Goal: Entertainment & Leisure: Consume media (video, audio)

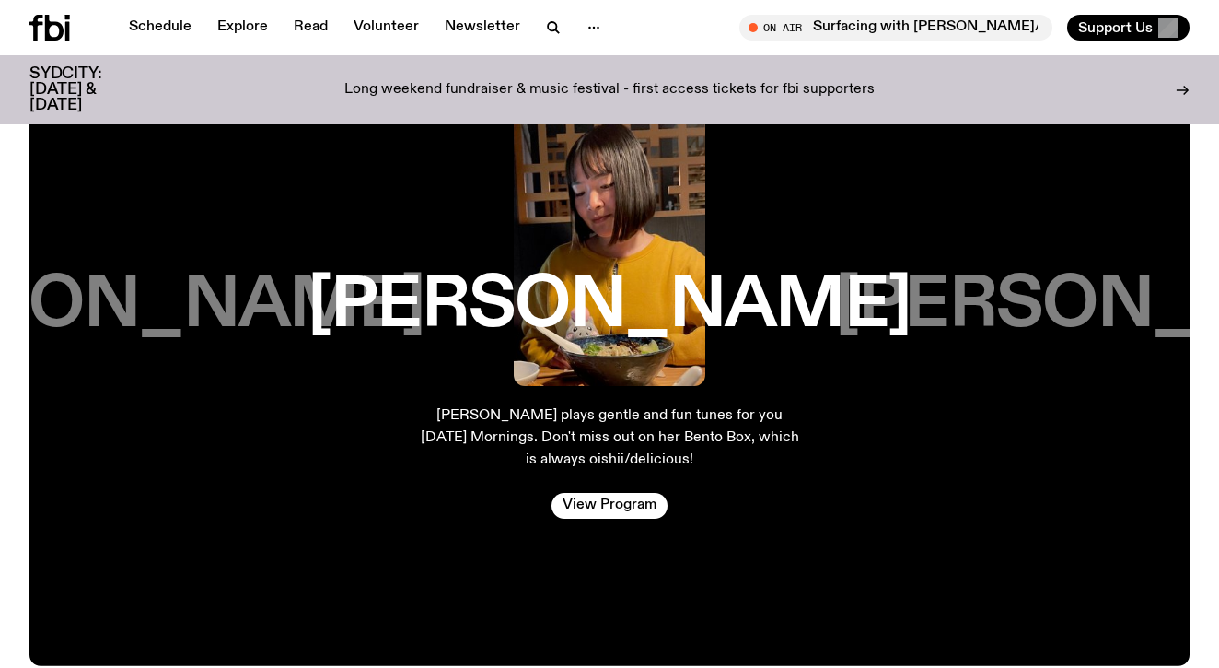
scroll to position [2990, 0]
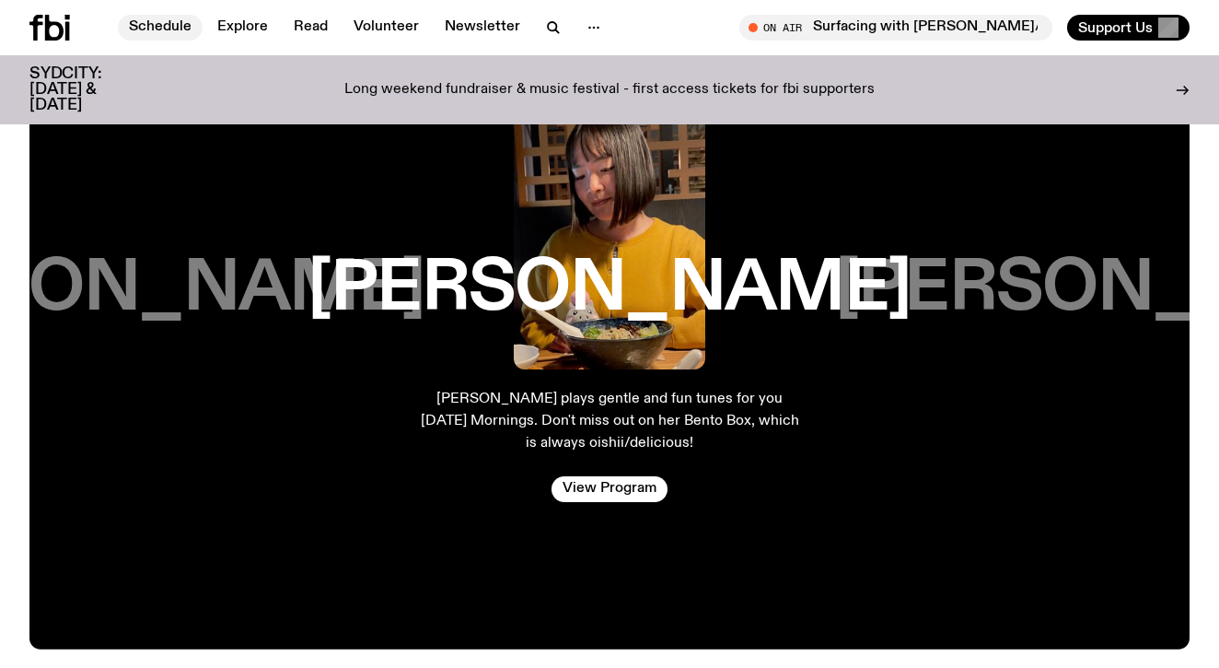
click at [157, 28] on link "Schedule" at bounding box center [160, 28] width 85 height 26
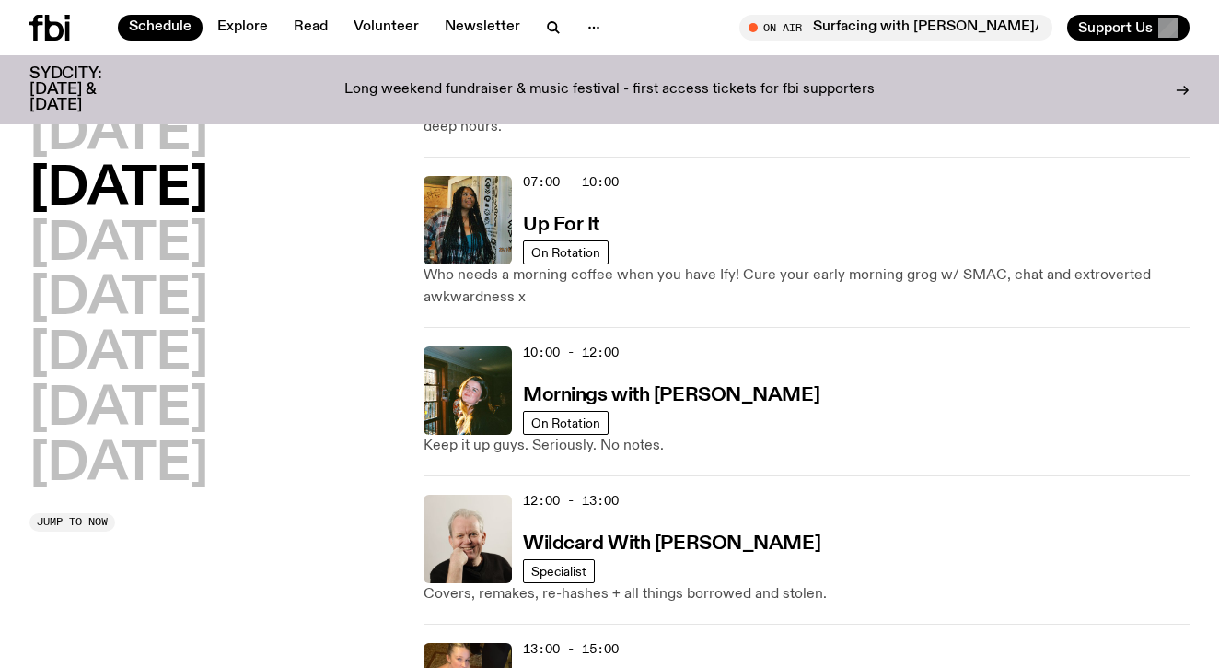
scroll to position [151, 0]
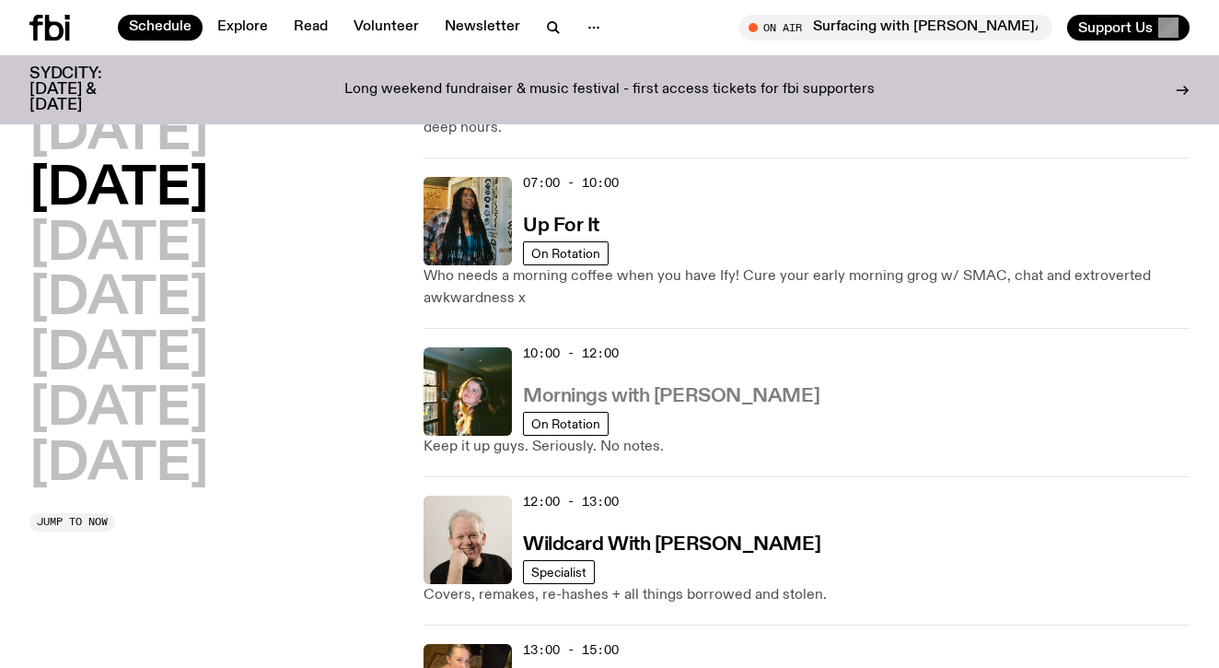
click at [570, 387] on h3 "Mornings with Freya Shields" at bounding box center [671, 396] width 296 height 19
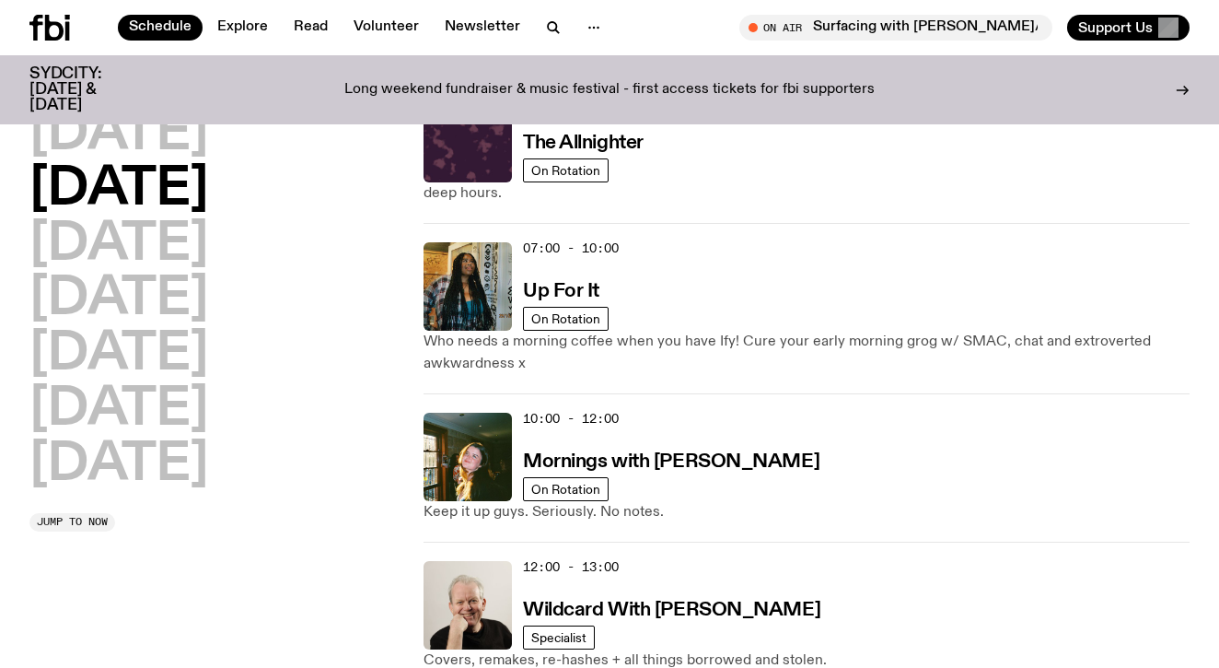
scroll to position [90, 0]
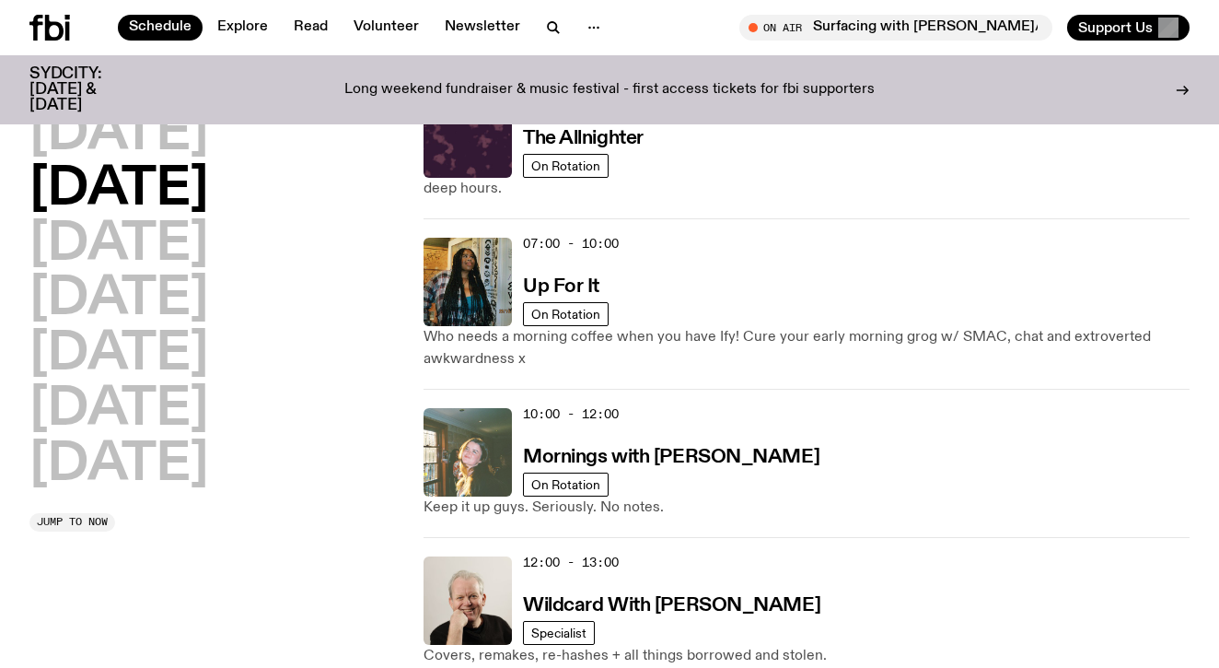
click at [463, 449] on img at bounding box center [468, 452] width 88 height 88
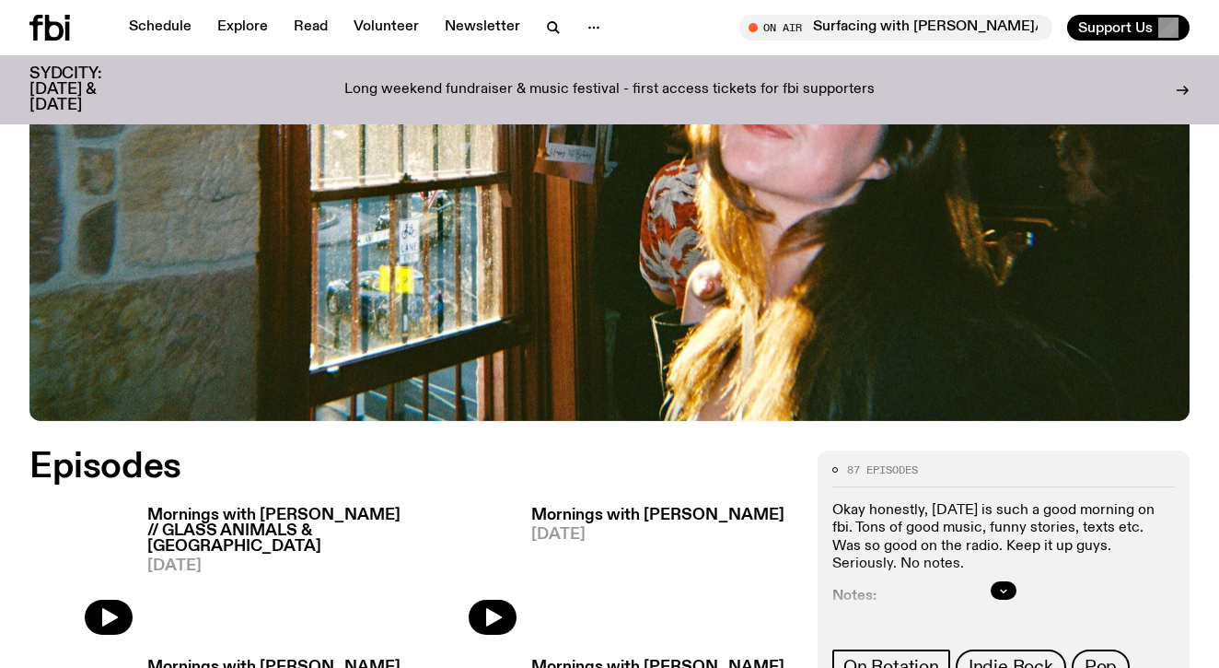
scroll to position [578, 0]
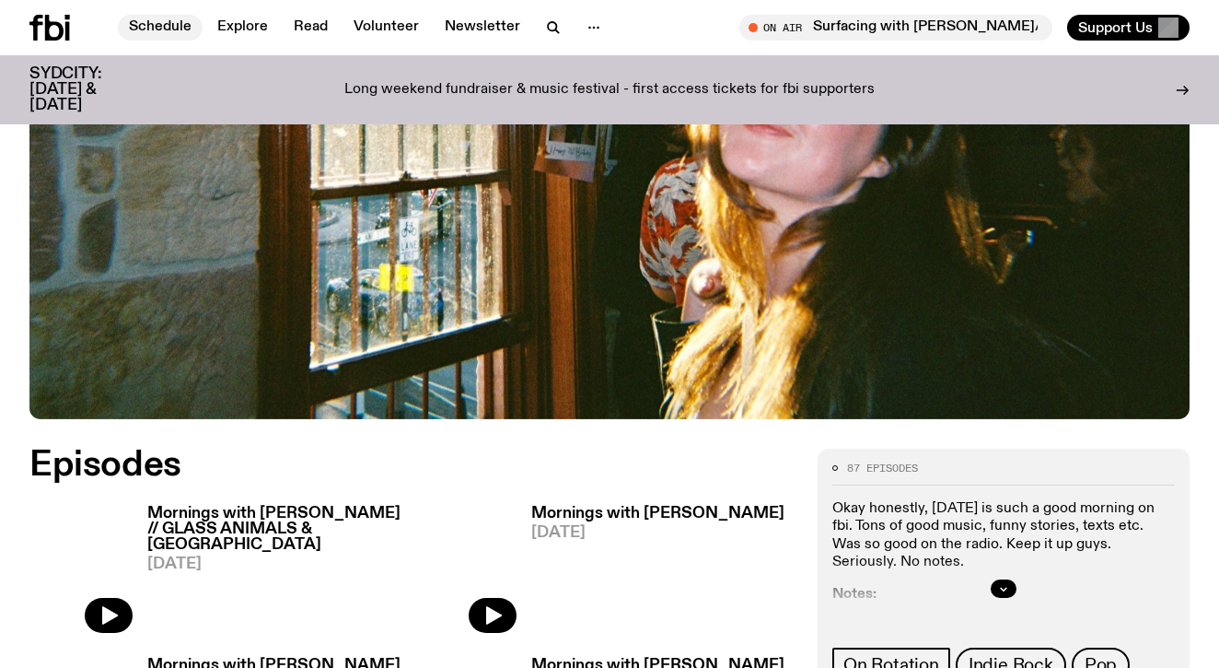
click at [175, 18] on link "Schedule" at bounding box center [160, 28] width 85 height 26
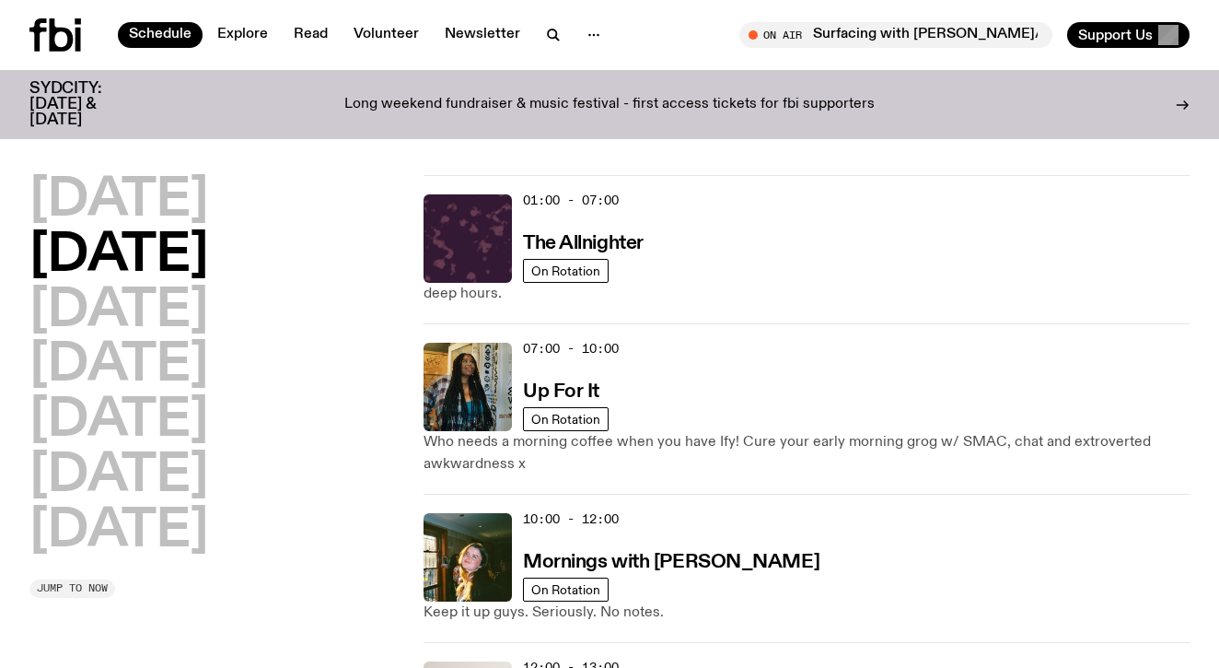
click at [52, 583] on span "Jump to now" at bounding box center [72, 588] width 71 height 10
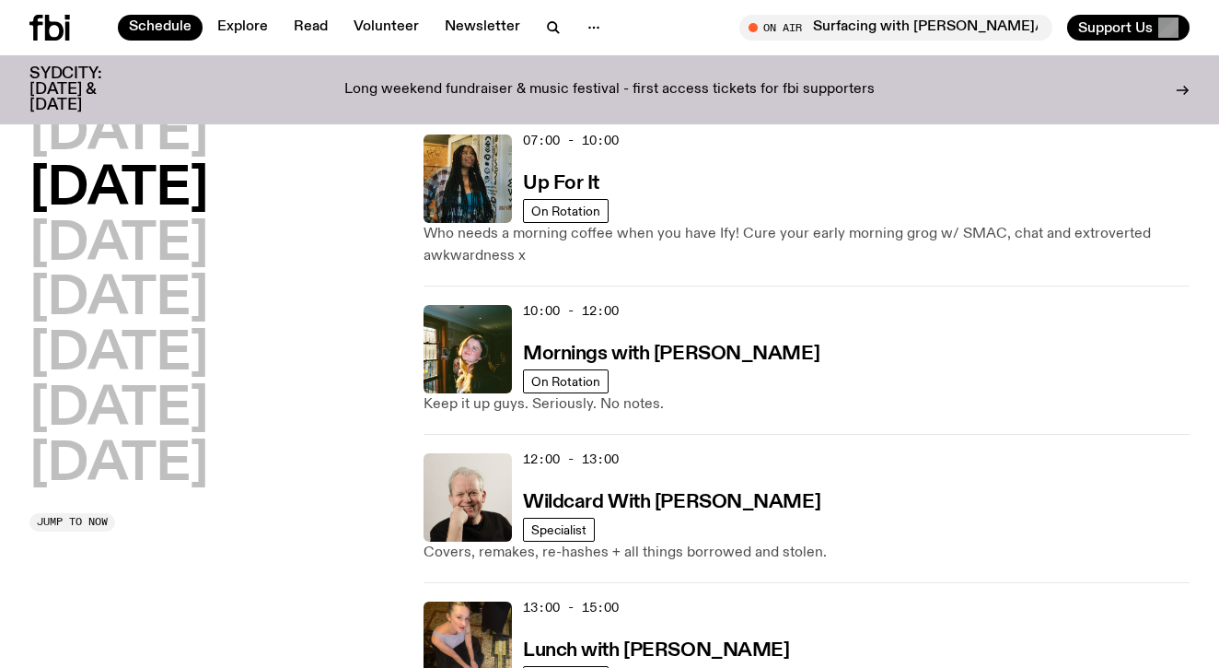
scroll to position [192, 0]
click at [155, 188] on h2 "Tuesday" at bounding box center [118, 190] width 179 height 52
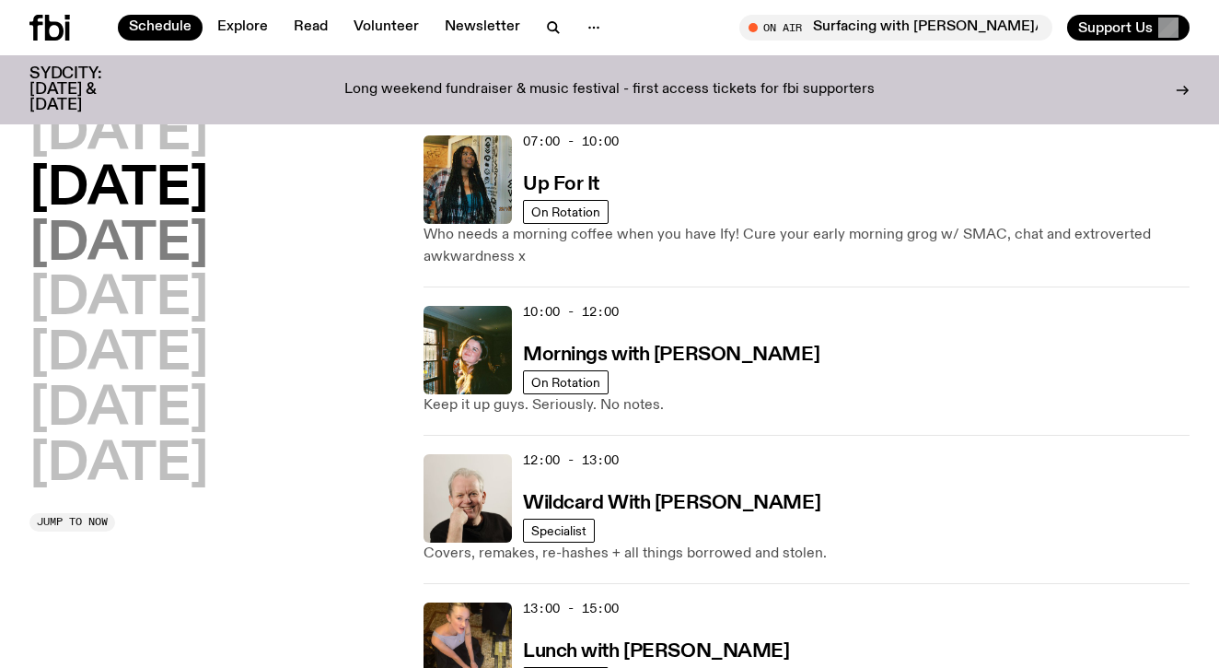
click at [145, 251] on h2 "Wednesday" at bounding box center [118, 245] width 179 height 52
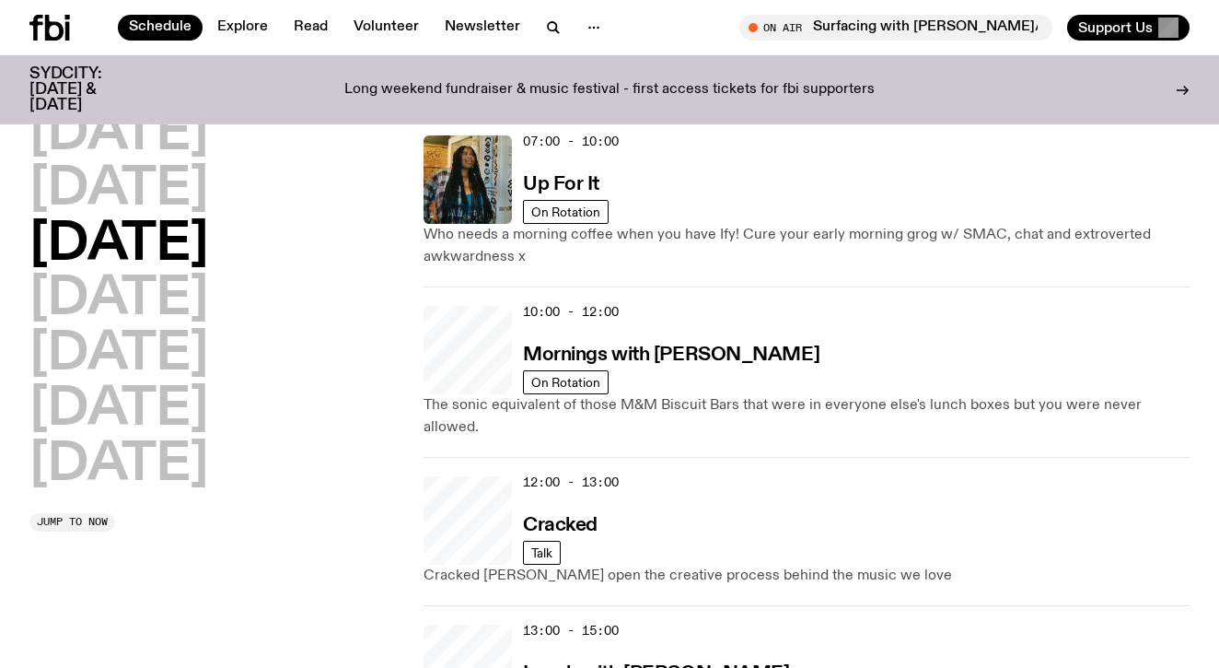
scroll to position [52, 0]
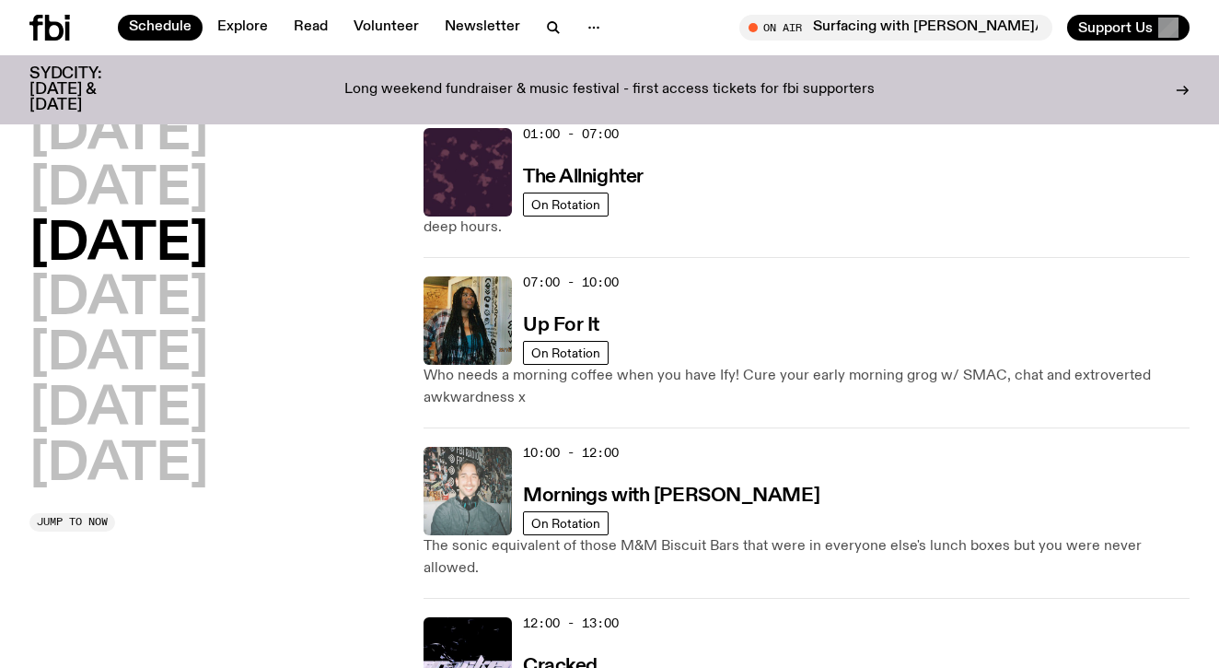
click at [487, 494] on img at bounding box center [468, 491] width 88 height 88
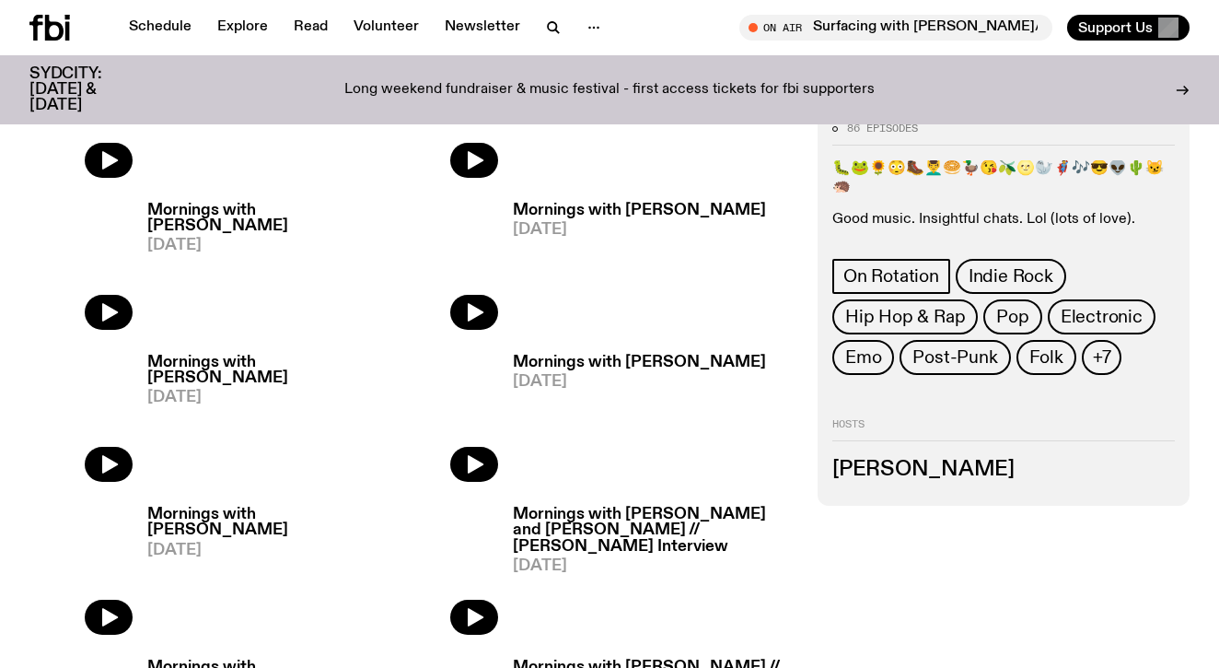
scroll to position [548, 0]
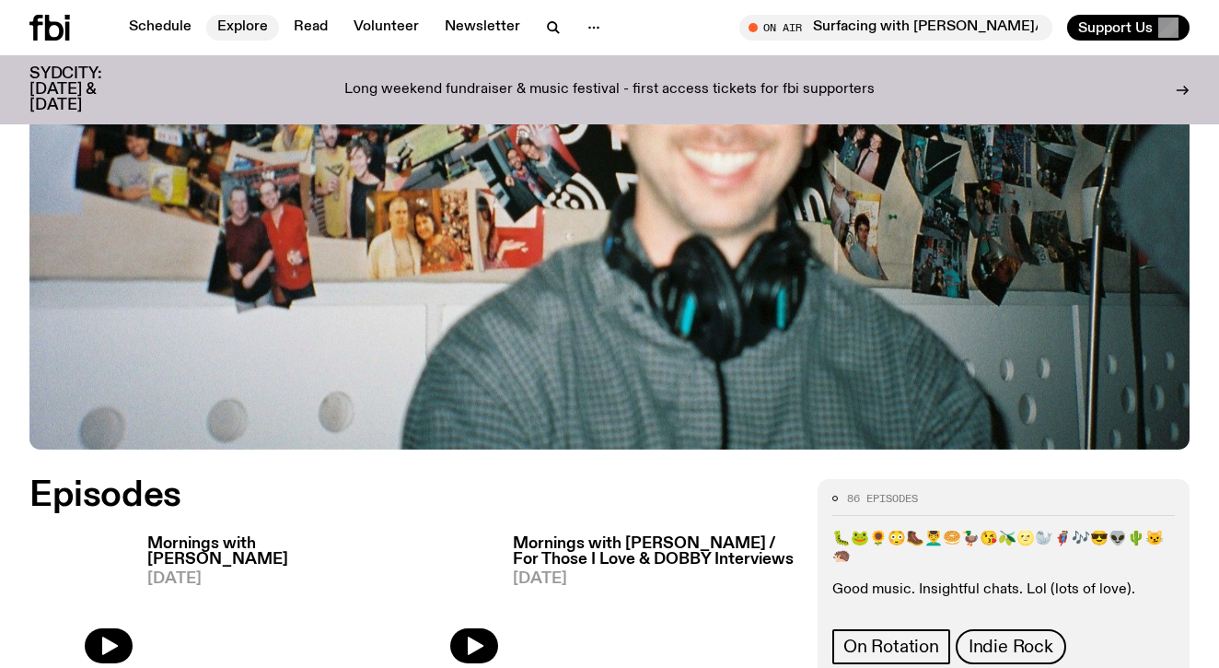
click at [241, 31] on link "Explore" at bounding box center [242, 28] width 73 height 26
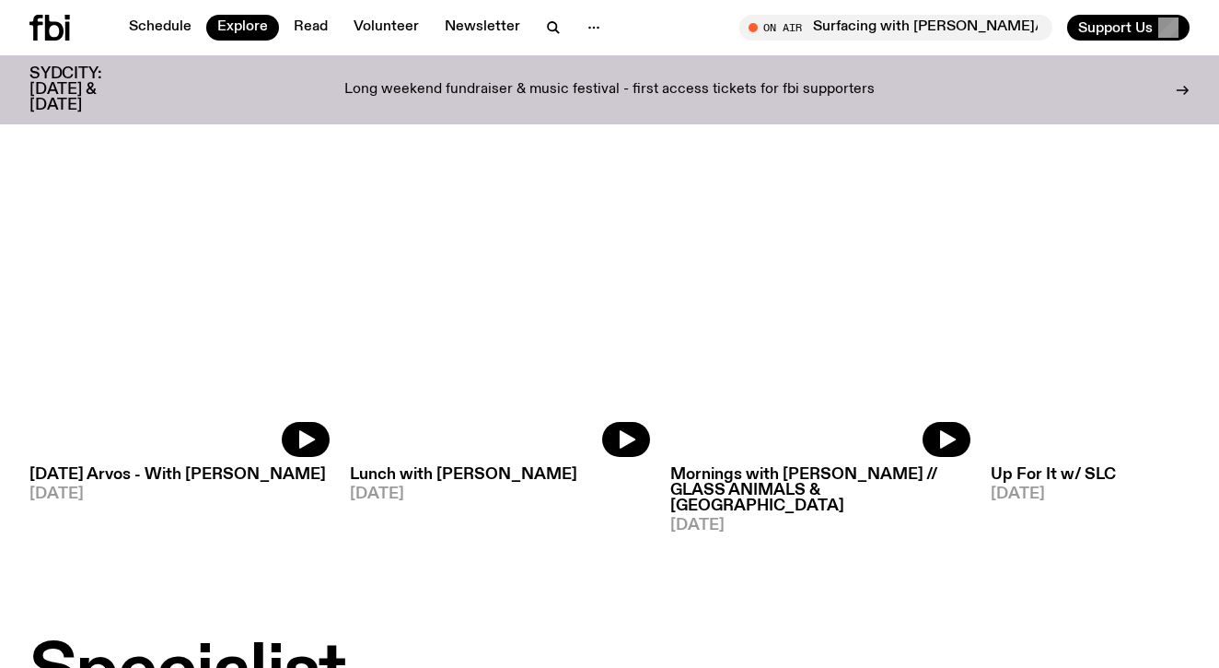
scroll to position [852, 0]
click at [551, 21] on icon "button" at bounding box center [553, 28] width 22 height 22
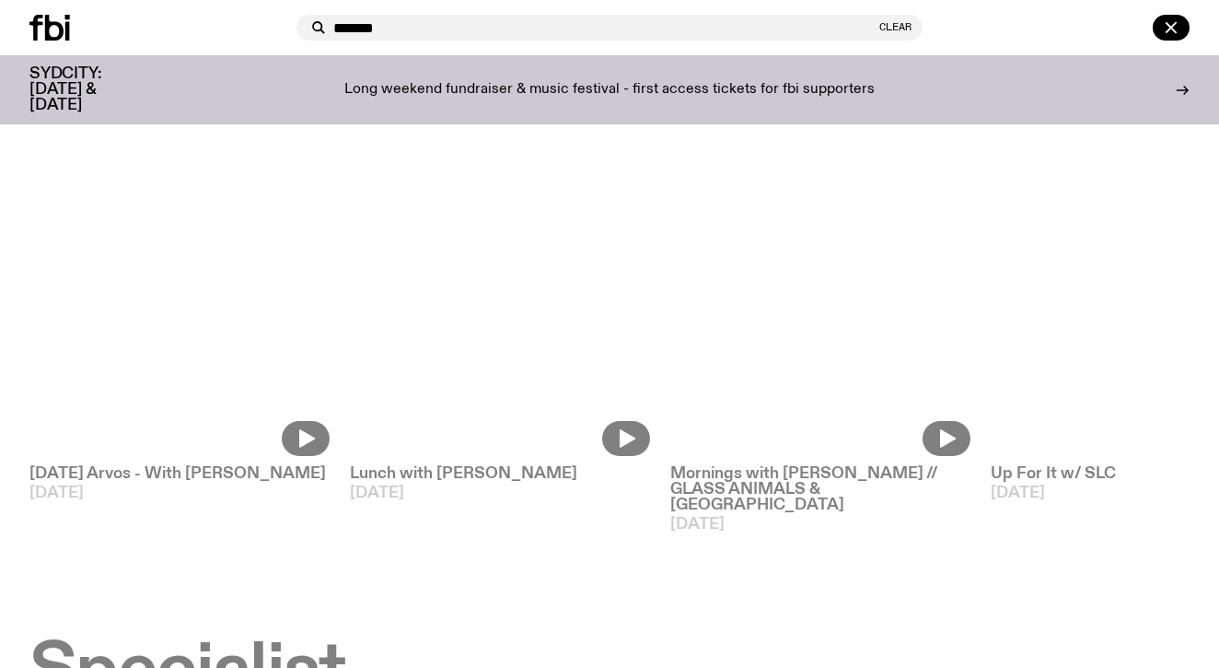
type input "*******"
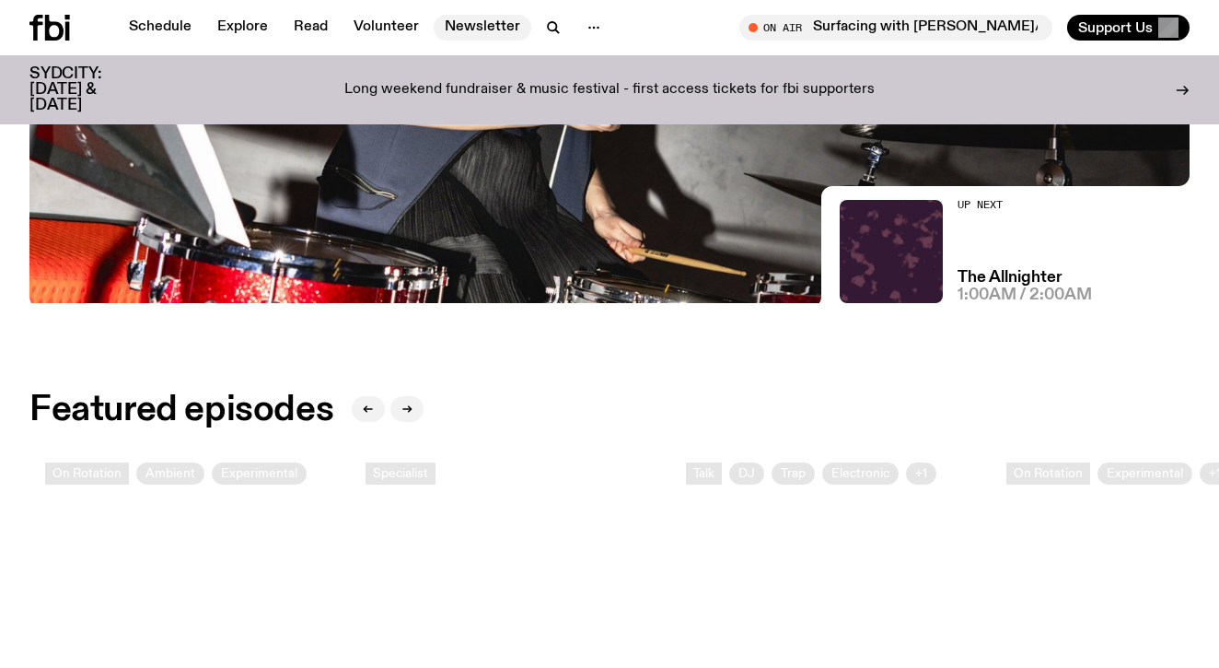
scroll to position [506, 0]
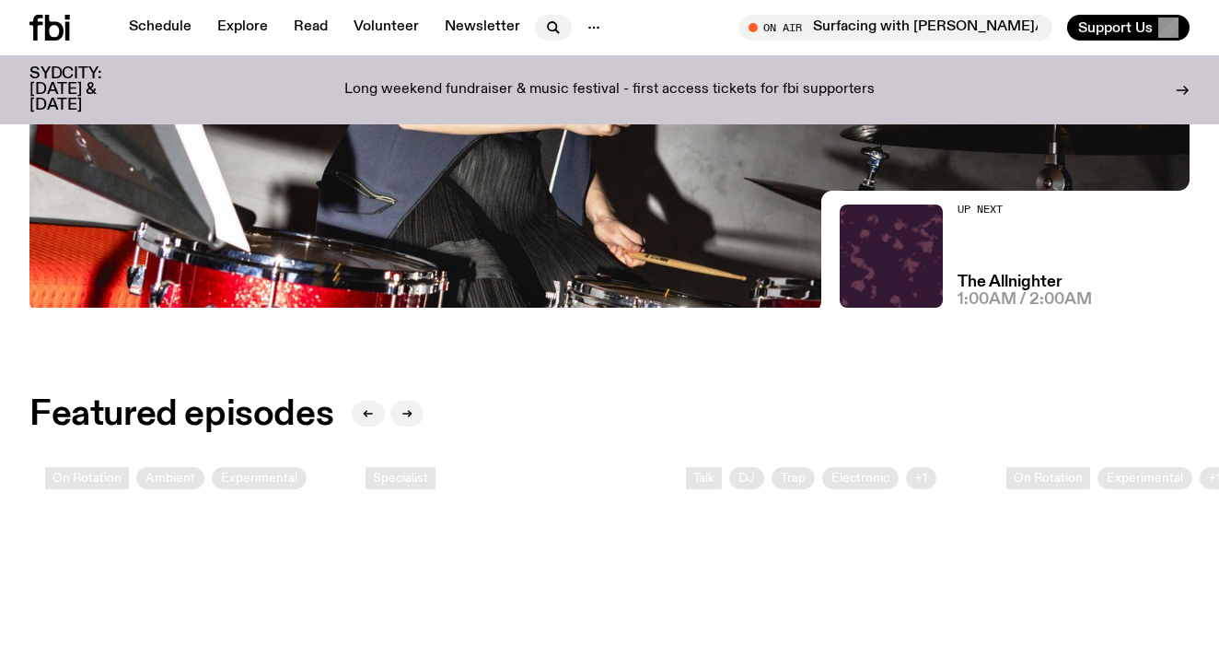
click at [552, 38] on button "button" at bounding box center [553, 28] width 37 height 26
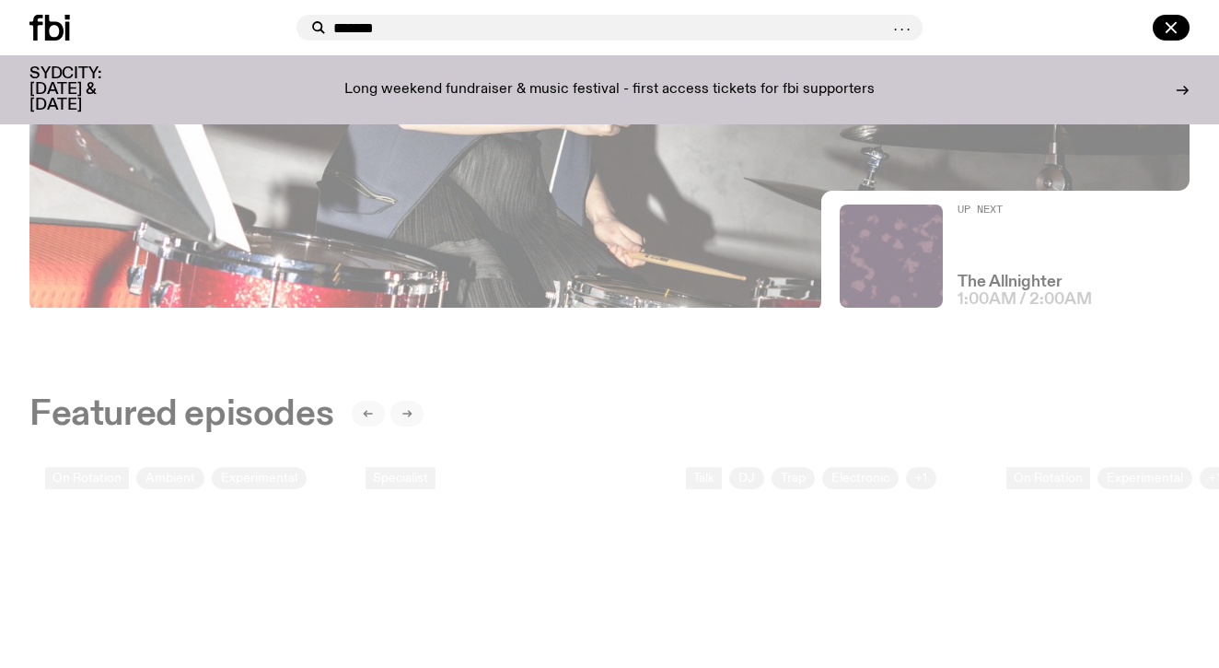
type input "*******"
click at [320, 28] on icon at bounding box center [319, 28] width 22 height 22
click at [440, 32] on input "*******" at bounding box center [610, 28] width 555 height 16
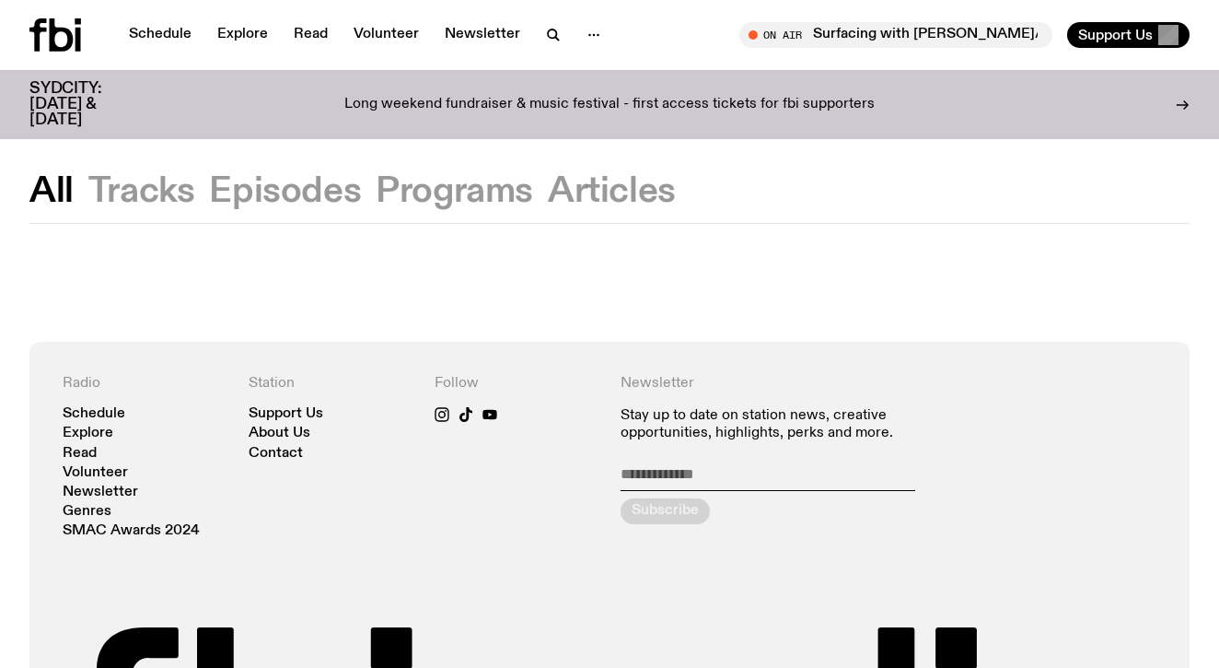
click at [376, 194] on button "Episodes" at bounding box center [454, 191] width 157 height 33
click at [152, 199] on button "Tracks" at bounding box center [141, 191] width 107 height 33
click at [57, 191] on button "All" at bounding box center [51, 191] width 44 height 33
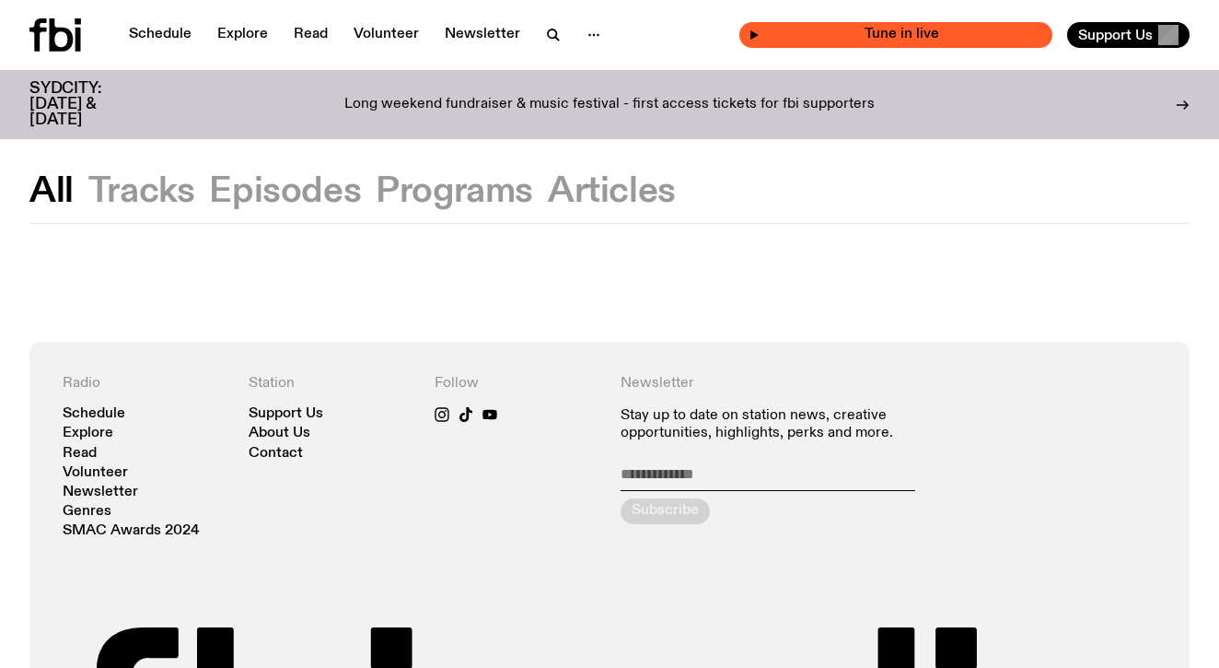
click at [862, 40] on span "Tune in live" at bounding box center [902, 35] width 284 height 14
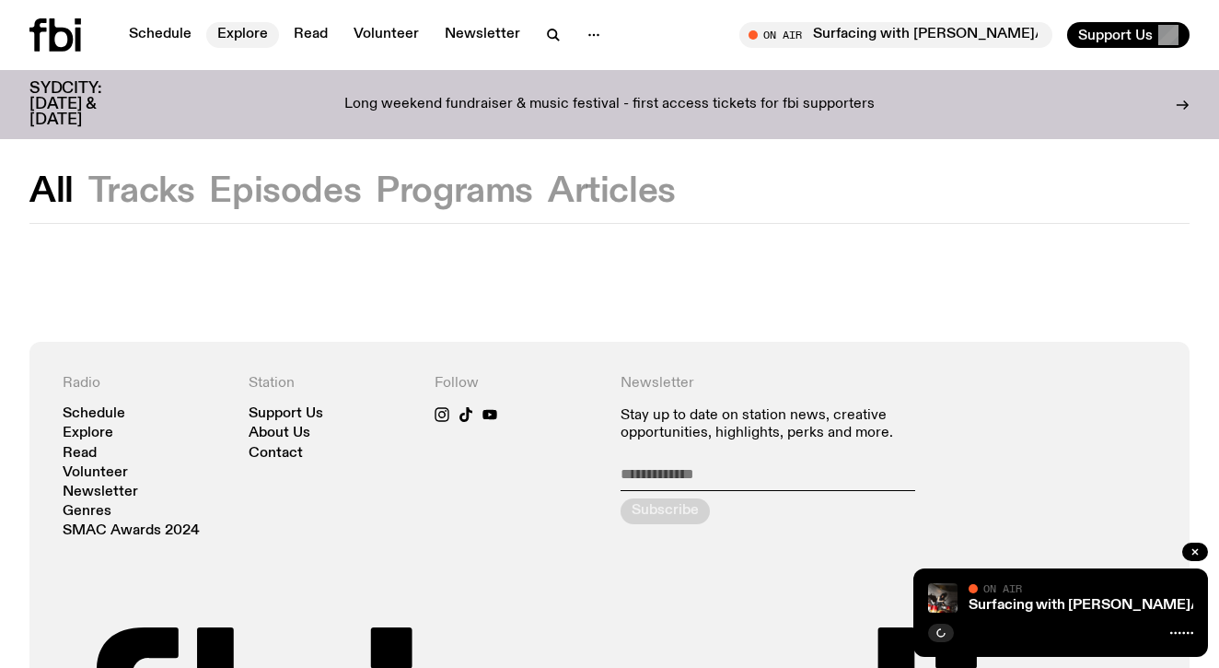
click at [244, 35] on link "Explore" at bounding box center [242, 35] width 73 height 26
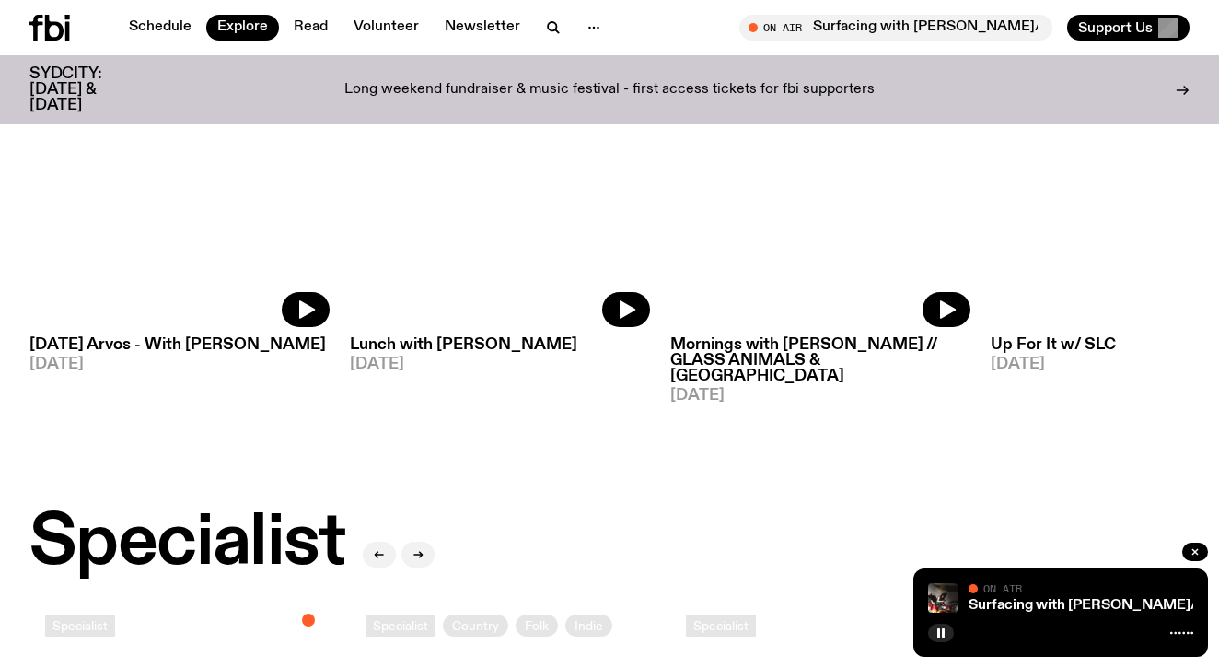
scroll to position [985, 0]
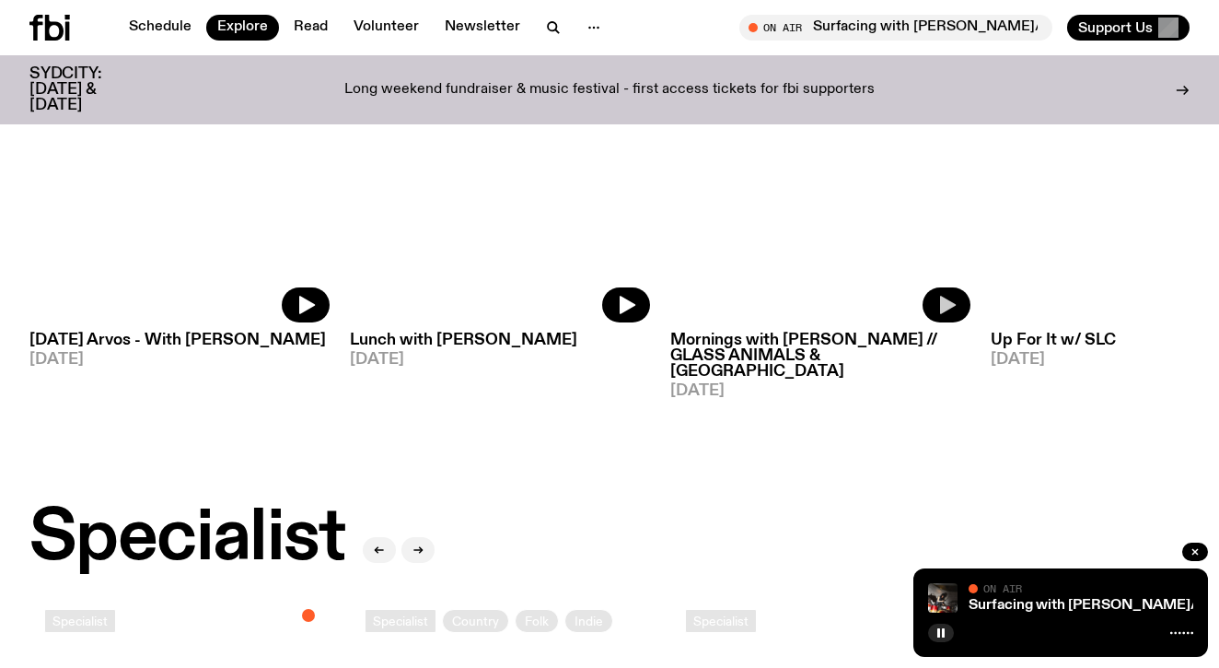
click at [947, 307] on icon "button" at bounding box center [948, 305] width 16 height 18
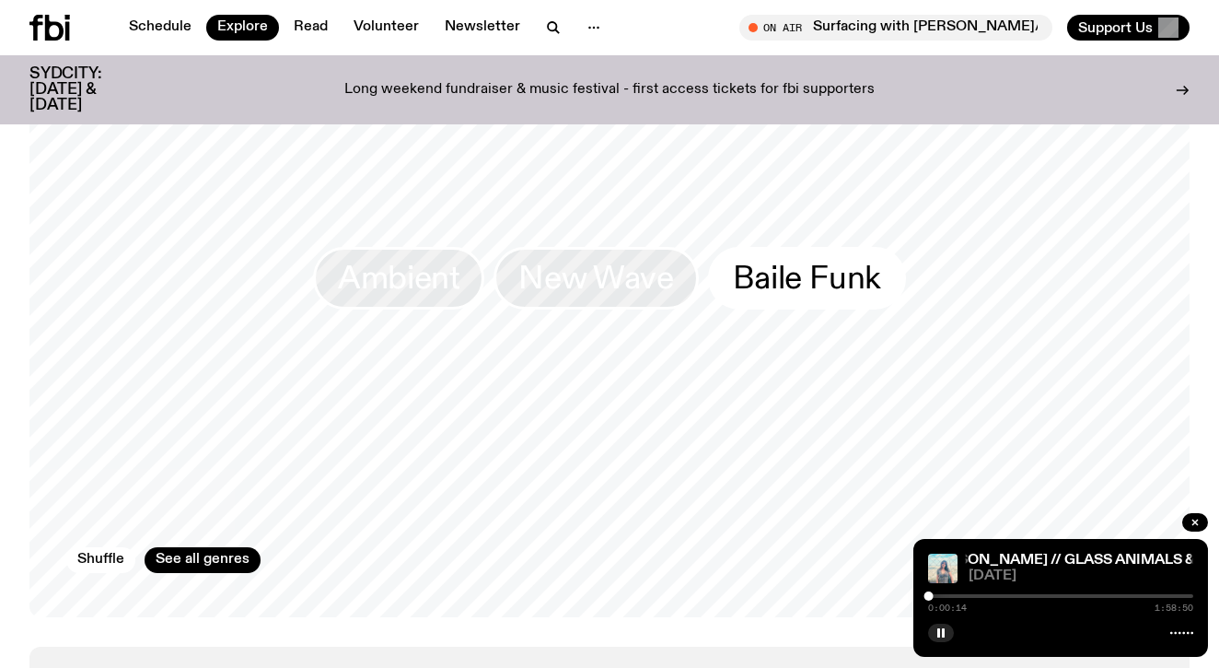
scroll to position [2882, 0]
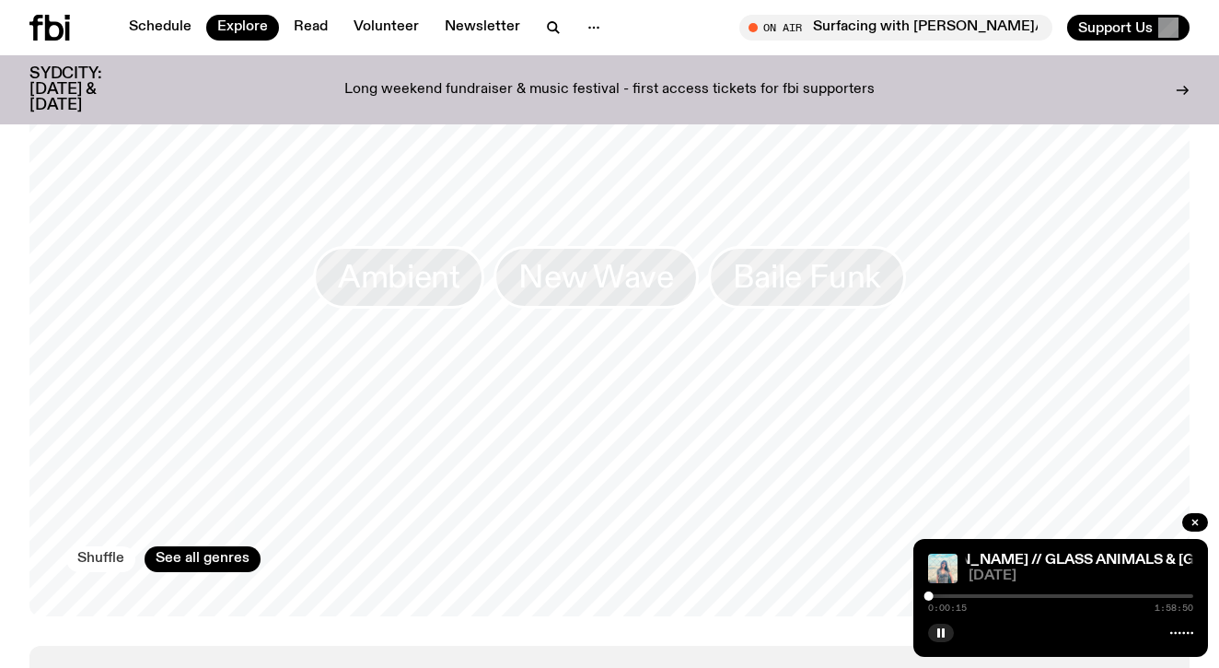
click at [110, 546] on button "Shuffle" at bounding box center [100, 559] width 69 height 26
click at [942, 600] on div "0:00:25 1:58:50" at bounding box center [1060, 601] width 265 height 22
drag, startPoint x: 932, startPoint y: 597, endPoint x: 956, endPoint y: 601, distance: 24.4
click at [956, 601] on div "0:09:04 1:58:50" at bounding box center [1060, 601] width 265 height 22
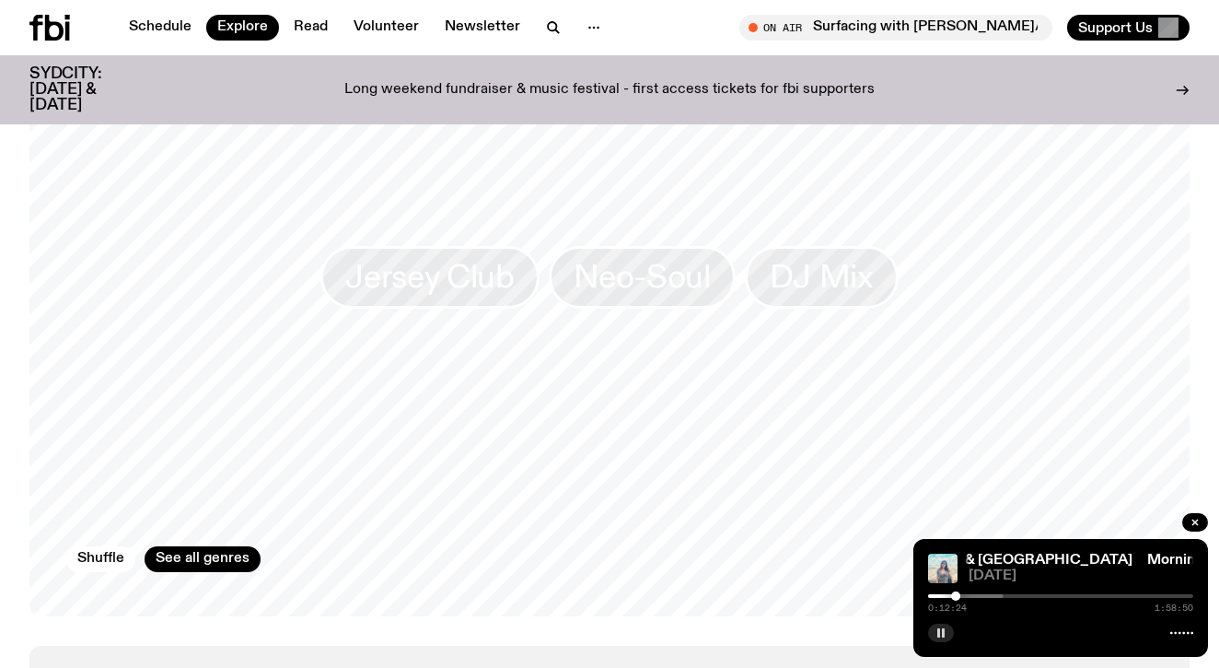
click at [944, 637] on icon "button" at bounding box center [941, 632] width 11 height 11
click at [943, 636] on icon "button" at bounding box center [941, 632] width 11 height 11
click at [118, 546] on button "Shuffle" at bounding box center [100, 559] width 69 height 26
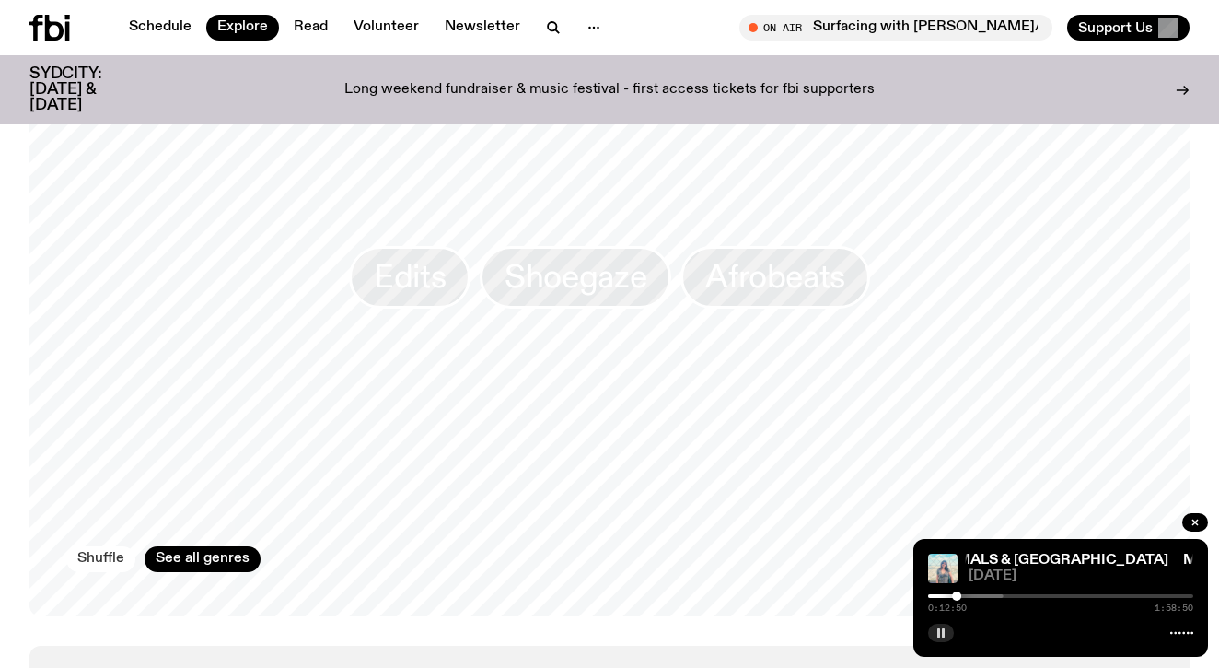
click at [118, 546] on button "Shuffle" at bounding box center [100, 559] width 69 height 26
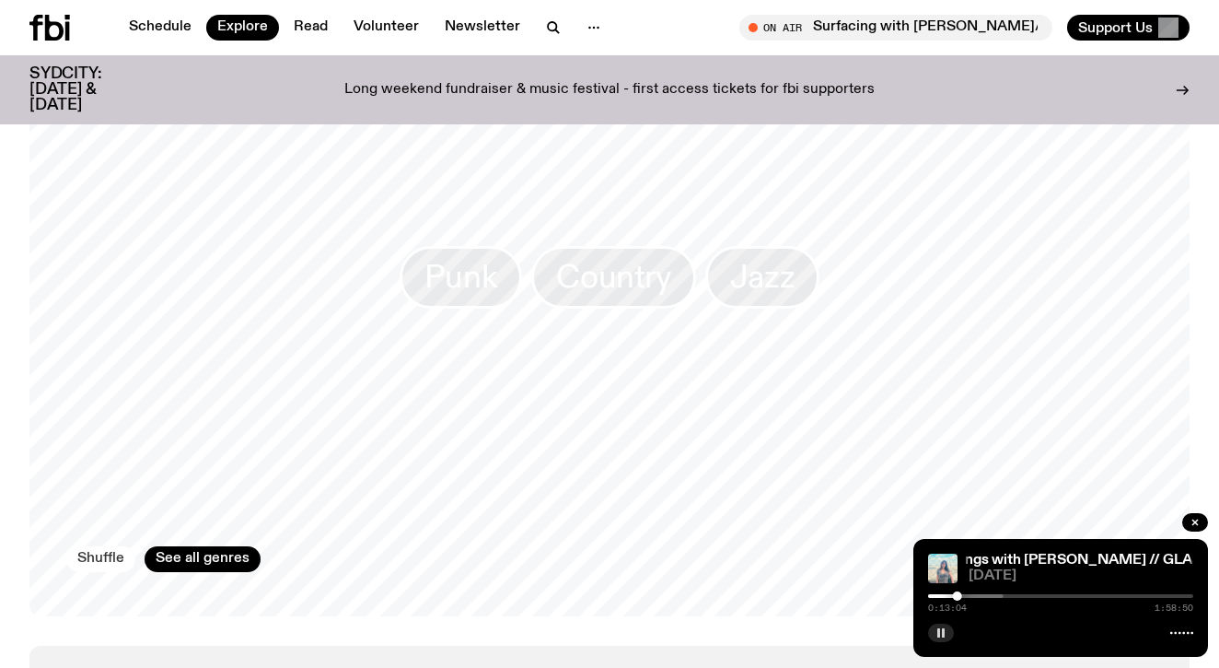
click at [118, 546] on button "Shuffle" at bounding box center [100, 559] width 69 height 26
click at [430, 273] on link "Jazz" at bounding box center [453, 277] width 115 height 63
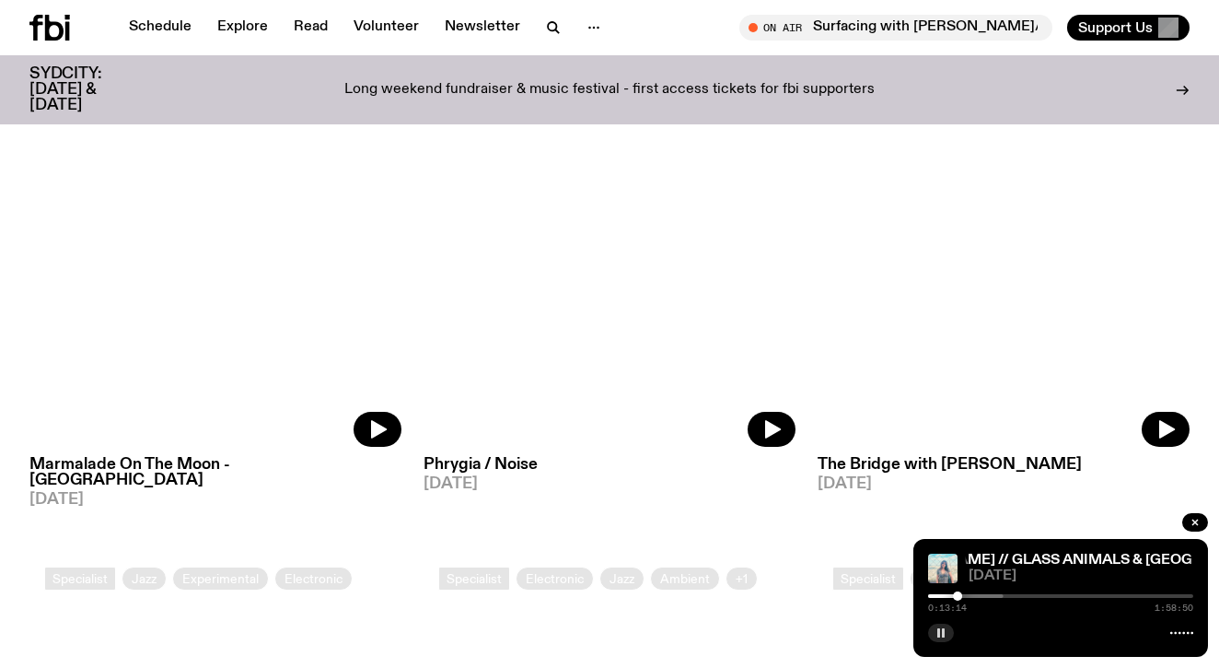
scroll to position [319, 0]
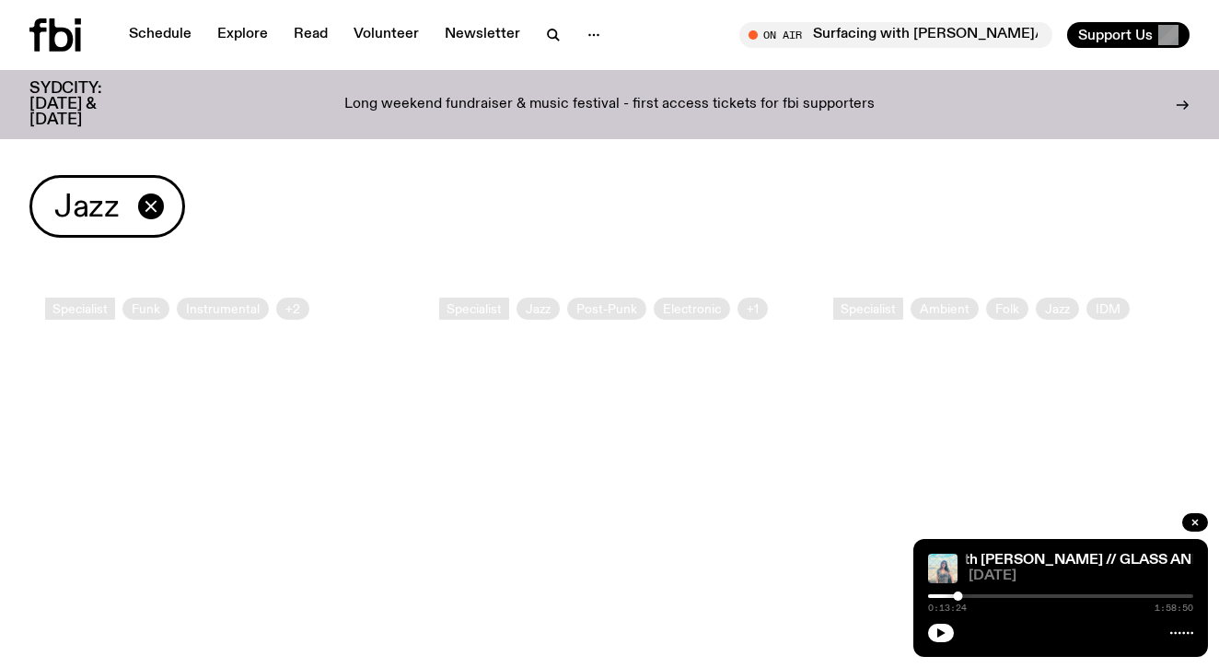
click at [675, 26] on div "On Air Surfacing with [PERSON_NAME]/ilex Tune in live Support Us" at bounding box center [908, 35] width 563 height 26
click at [933, 634] on button "button" at bounding box center [941, 632] width 26 height 18
drag, startPoint x: 955, startPoint y: 596, endPoint x: 985, endPoint y: 598, distance: 30.4
click at [985, 597] on div at bounding box center [985, 595] width 9 height 9
click at [610, 234] on div "Jazz" at bounding box center [609, 206] width 1160 height 63
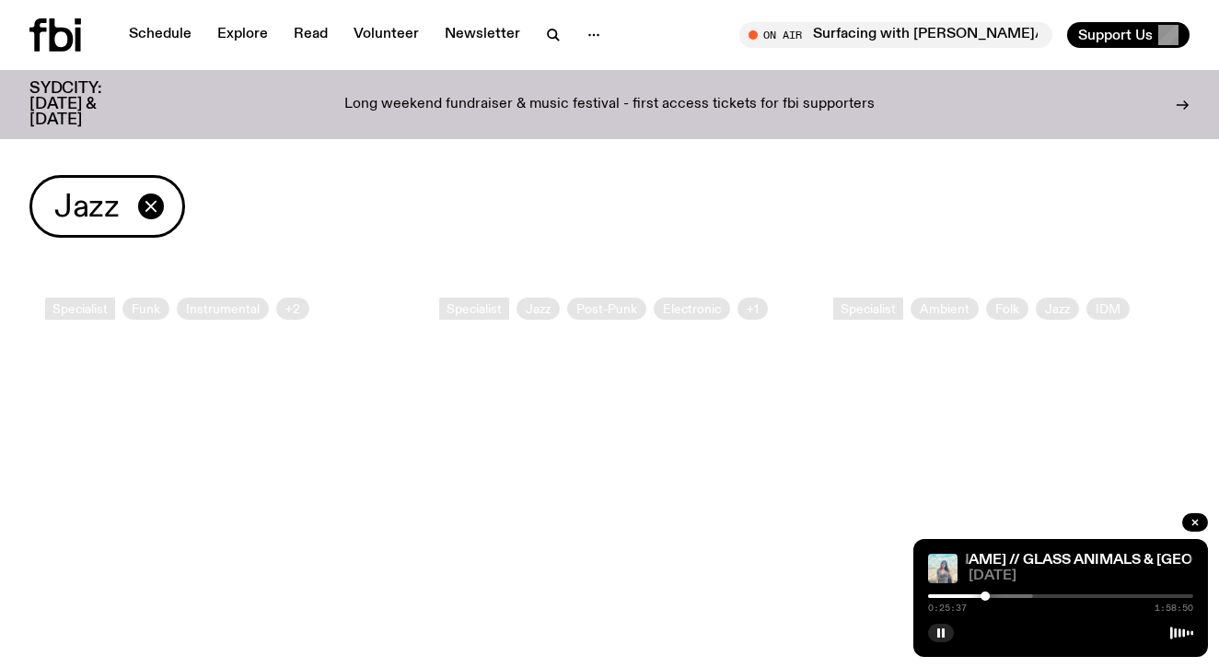
click at [609, 234] on div "Jazz" at bounding box center [609, 206] width 1160 height 63
click at [553, 215] on div "Jazz" at bounding box center [609, 206] width 1160 height 63
click at [571, 434] on icon at bounding box center [610, 530] width 372 height 496
drag, startPoint x: 595, startPoint y: 231, endPoint x: 576, endPoint y: 231, distance: 18.4
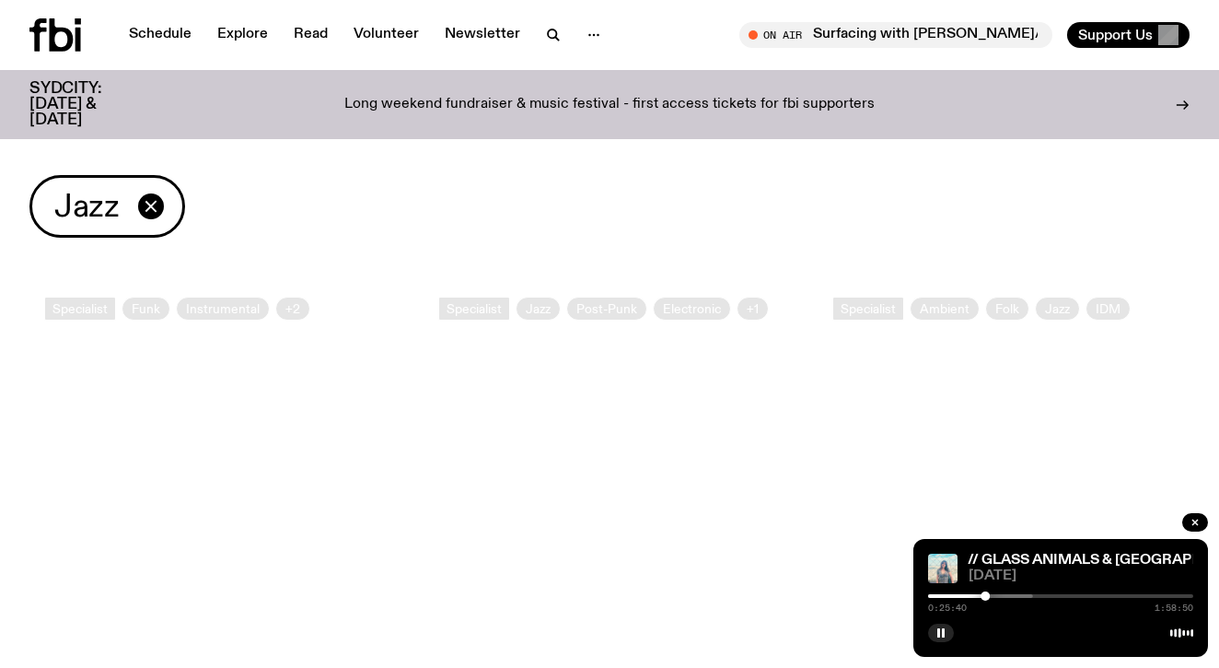
click at [582, 231] on div "Jazz" at bounding box center [609, 206] width 1160 height 63
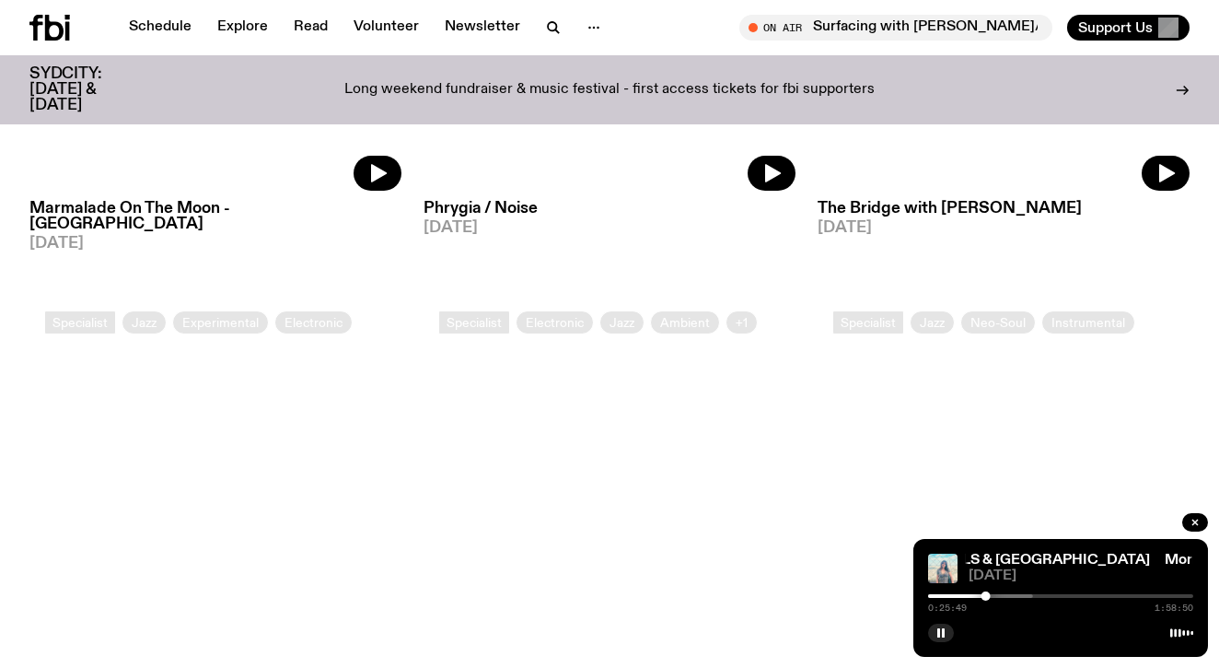
scroll to position [569, 0]
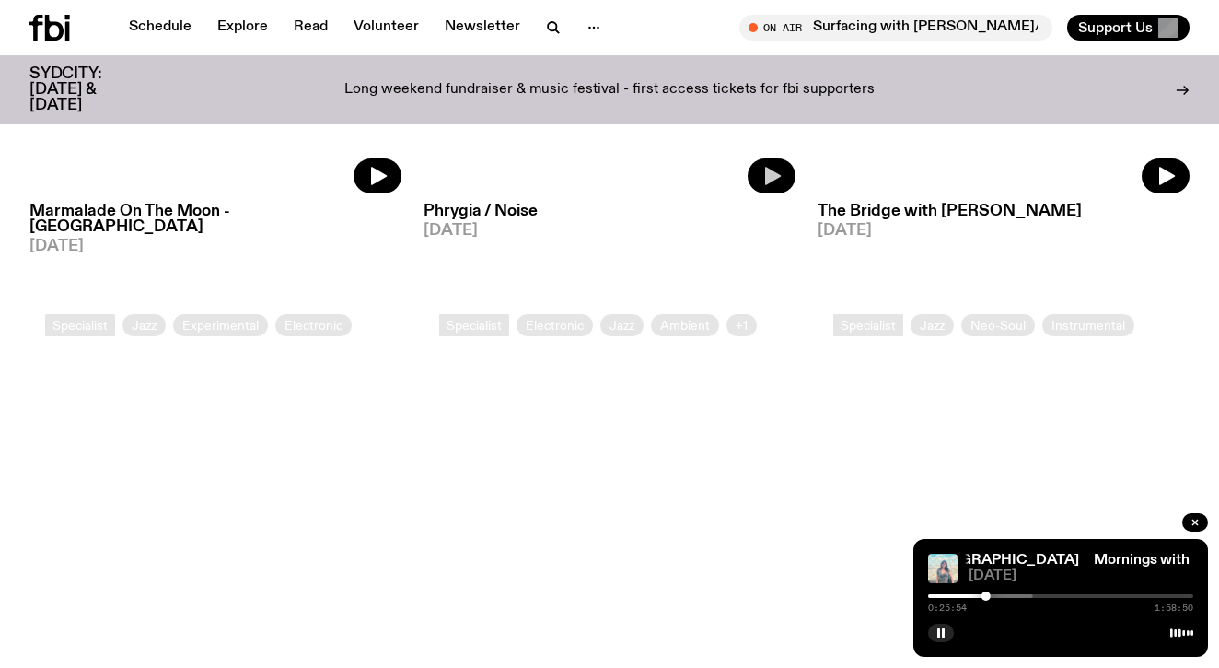
click at [775, 169] on icon "button" at bounding box center [772, 176] width 22 height 22
drag, startPoint x: 928, startPoint y: 597, endPoint x: 954, endPoint y: 602, distance: 26.4
click at [954, 602] on div "0:11:24 1:57:18" at bounding box center [1060, 601] width 265 height 22
drag, startPoint x: 956, startPoint y: 594, endPoint x: 918, endPoint y: 594, distance: 37.8
click at [918, 592] on div "Phrygia / Noise [DATE] 0:00:00 1:57:18" at bounding box center [1060, 598] width 295 height 118
